Goal: Task Accomplishment & Management: Manage account settings

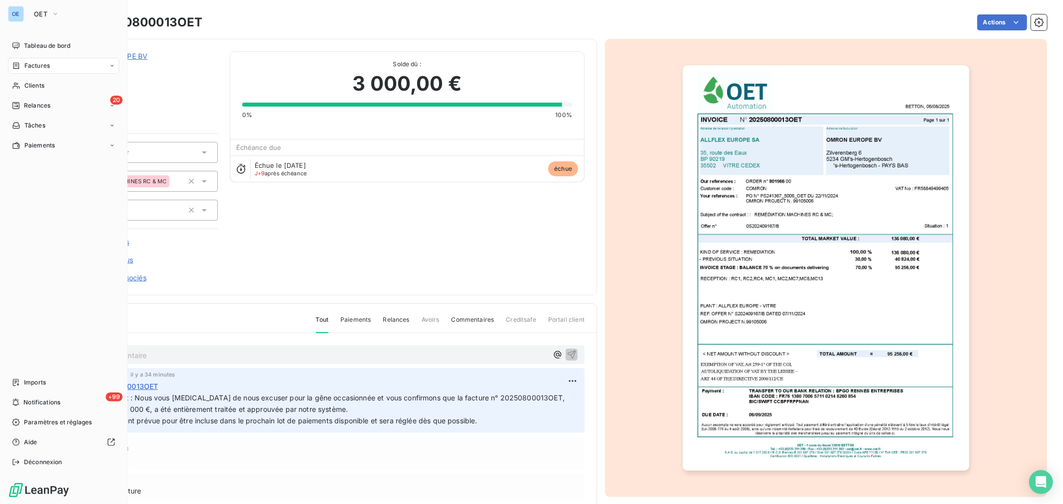
click at [40, 75] on nav "Tableau de bord Factures Clients 20 Relances Tâches Paiements" at bounding box center [63, 96] width 111 height 116
click at [48, 65] on span "Factures" at bounding box center [36, 65] width 25 height 9
click at [30, 71] on div "Factures" at bounding box center [63, 66] width 111 height 16
click at [32, 68] on span "Factures" at bounding box center [36, 65] width 25 height 9
click at [67, 90] on div "Factures" at bounding box center [69, 86] width 99 height 16
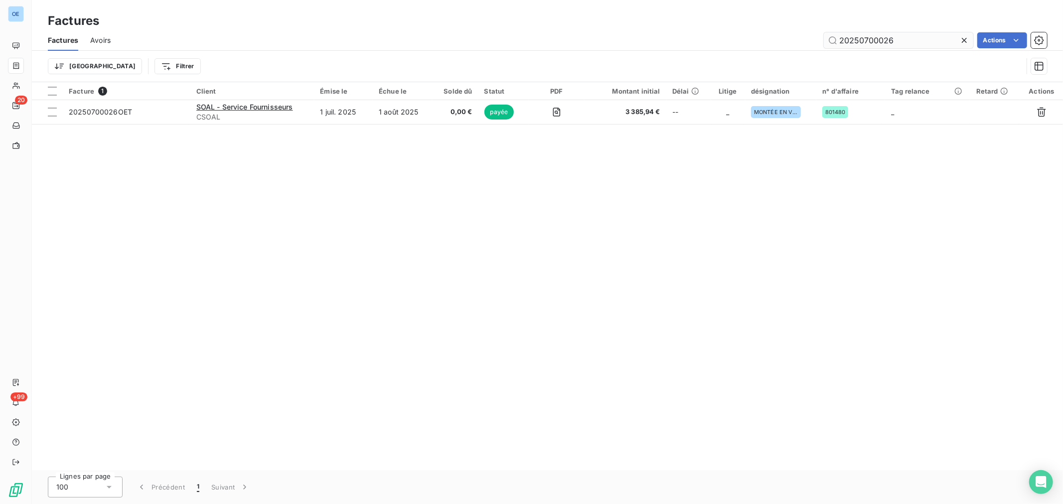
drag, startPoint x: 910, startPoint y: 45, endPoint x: 852, endPoint y: 41, distance: 57.9
click at [852, 41] on input "20250700026" at bounding box center [898, 40] width 149 height 16
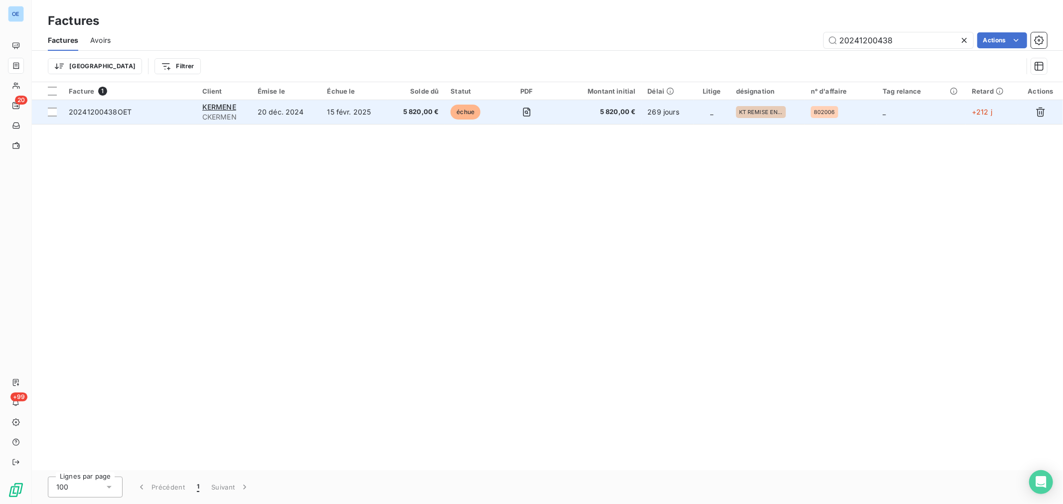
type input "20241200438"
click at [619, 120] on td "5 820,00 €" at bounding box center [599, 112] width 86 height 24
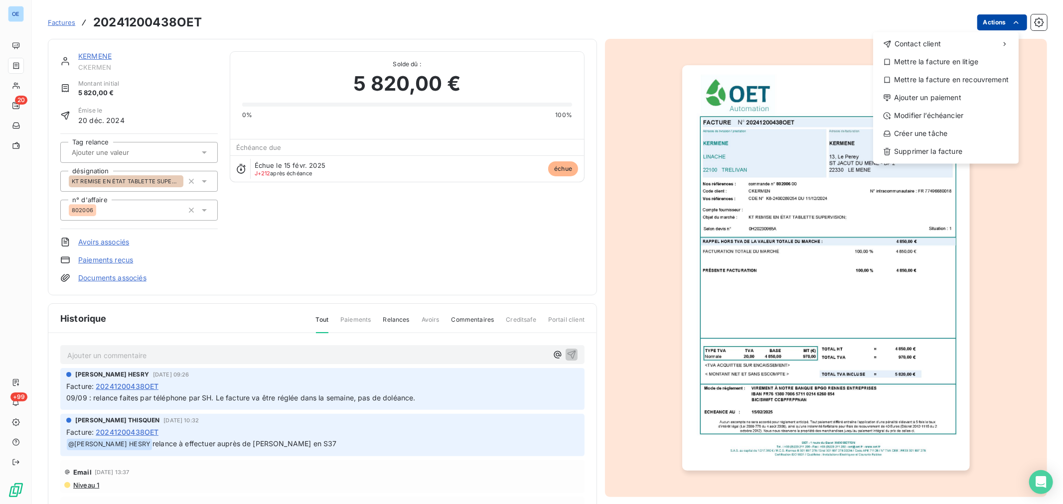
click at [998, 22] on html "OE 20 +99 Factures 20241200438OET Actions Contact client Mettre la facture en l…" at bounding box center [531, 252] width 1063 height 504
click at [989, 95] on div "Ajouter un paiement" at bounding box center [946, 98] width 138 height 16
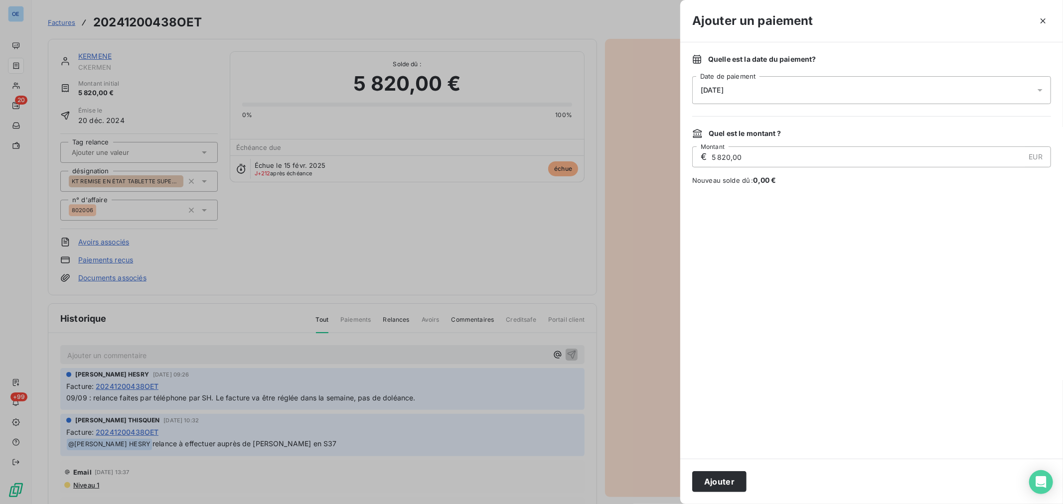
click at [785, 95] on div "[DATE]" at bounding box center [871, 90] width 359 height 28
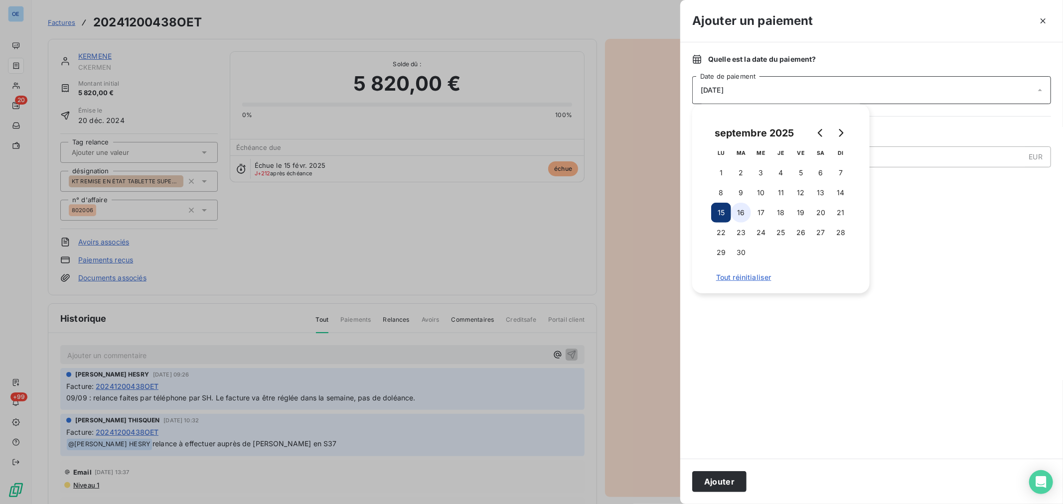
click at [748, 215] on button "16" at bounding box center [741, 213] width 20 height 20
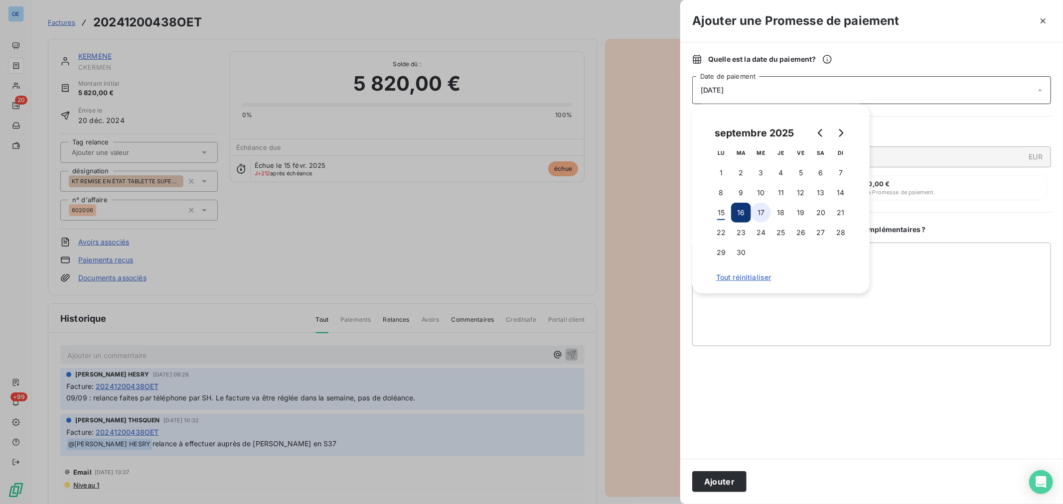
click at [759, 211] on button "17" at bounding box center [761, 213] width 20 height 20
click at [728, 479] on button "Ajouter" at bounding box center [719, 481] width 54 height 21
